Goal: Check status: Check status

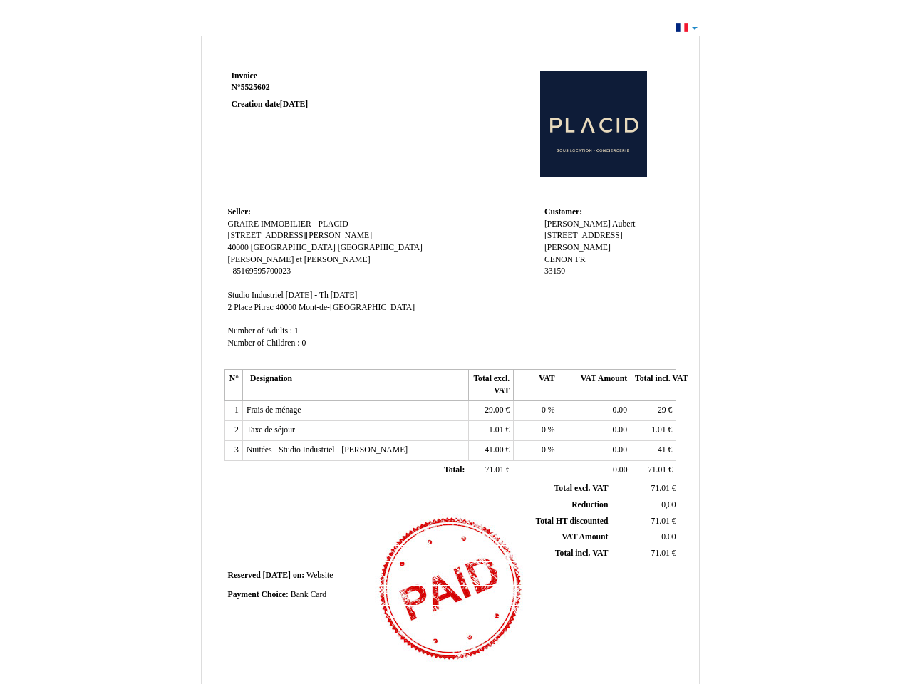
click at [244, 76] on span "Invoice" at bounding box center [245, 75] width 26 height 9
click at [257, 87] on span "5525602" at bounding box center [255, 87] width 29 height 9
click at [239, 212] on span "Seller:" at bounding box center [239, 211] width 23 height 9
click at [288, 224] on span "GRAIRE IMMOBILIER - PLACID" at bounding box center [288, 223] width 120 height 9
click at [269, 235] on span "[STREET_ADDRESS][PERSON_NAME]" at bounding box center [300, 235] width 145 height 9
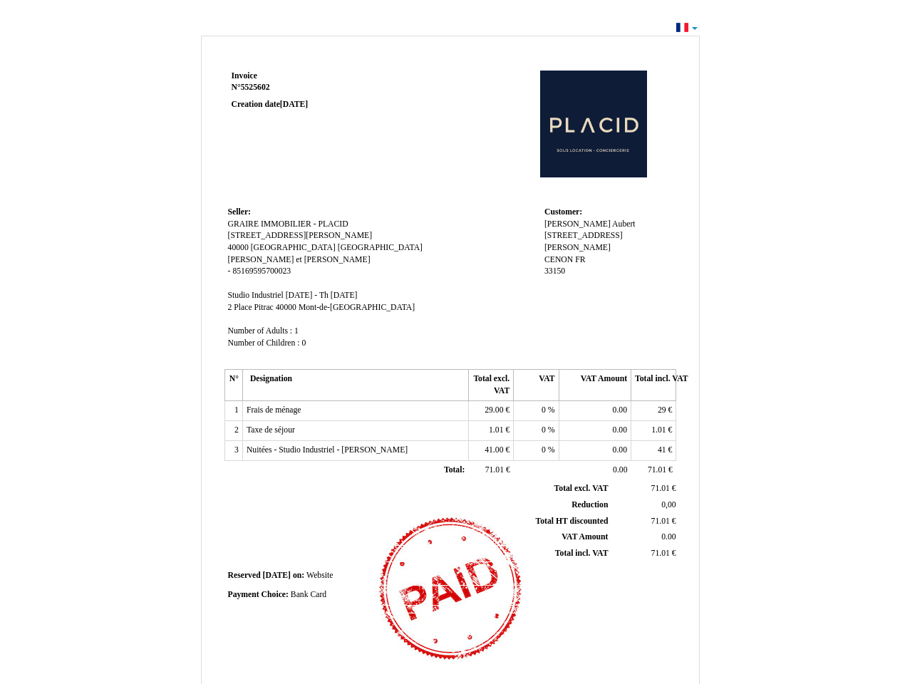
click at [239, 247] on span "40000" at bounding box center [238, 247] width 21 height 9
click at [289, 247] on span "[GEOGRAPHIC_DATA]" at bounding box center [293, 247] width 85 height 9
click at [339, 247] on span "[GEOGRAPHIC_DATA]" at bounding box center [380, 247] width 85 height 9
click at [254, 259] on span "[PERSON_NAME] et [PERSON_NAME]" at bounding box center [299, 259] width 142 height 9
click at [261, 271] on span "85169595700023" at bounding box center [261, 270] width 58 height 9
